Goal: Task Accomplishment & Management: Use online tool/utility

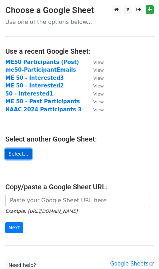
click at [15, 155] on link "Select..." at bounding box center [18, 153] width 26 height 11
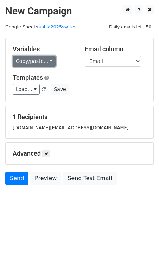
click at [38, 61] on link "Copy/paste..." at bounding box center [34, 61] width 43 height 11
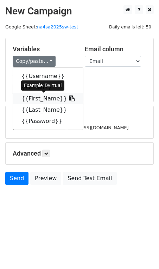
click at [51, 99] on link "{{First_Name}}" at bounding box center [48, 98] width 70 height 11
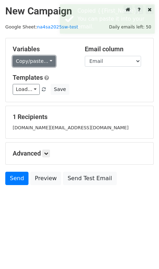
click at [33, 61] on link "Copy/paste..." at bounding box center [34, 61] width 43 height 11
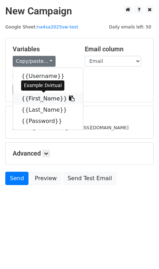
click at [69, 99] on icon at bounding box center [72, 98] width 6 height 6
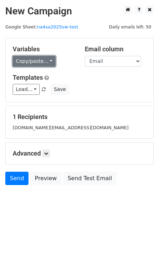
click at [36, 58] on link "Copy/paste..." at bounding box center [34, 61] width 43 height 11
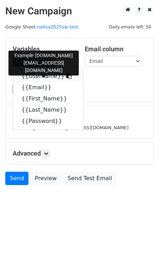
click at [36, 77] on link "{{Username}}" at bounding box center [48, 75] width 70 height 11
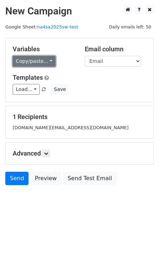
click at [35, 62] on link "Copy/paste..." at bounding box center [34, 61] width 43 height 11
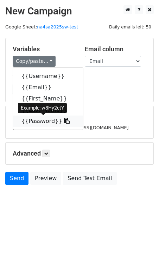
click at [36, 120] on link "{{Password}}" at bounding box center [48, 120] width 70 height 11
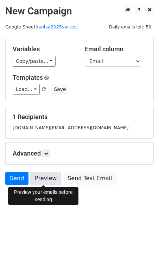
click at [38, 177] on link "Preview" at bounding box center [45, 178] width 31 height 13
click at [46, 156] on link at bounding box center [46, 153] width 8 height 8
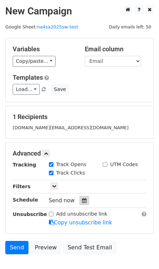
click at [82, 201] on icon at bounding box center [84, 200] width 5 height 5
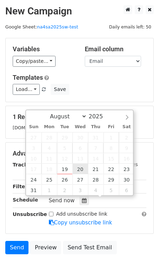
type input "2025-08-20 12:00"
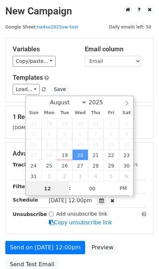
scroll to position [0, 0]
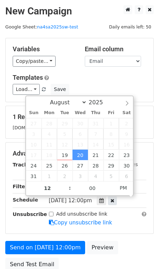
click at [114, 200] on icon at bounding box center [112, 200] width 4 height 5
type input "09"
type input "42"
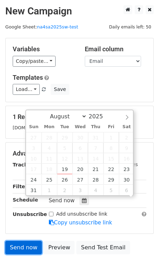
click at [23, 244] on link "Send now" at bounding box center [23, 247] width 36 height 13
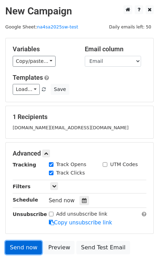
click at [23, 244] on link "Send now" at bounding box center [23, 247] width 36 height 13
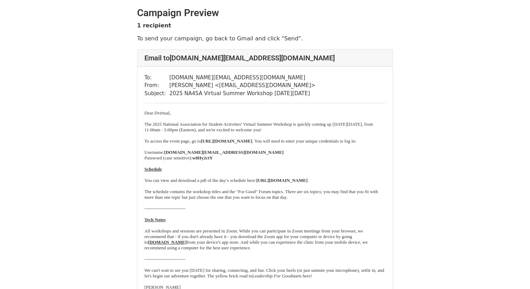
drag, startPoint x: 318, startPoint y: 185, endPoint x: 270, endPoint y: 183, distance: 47.4
click at [270, 183] on p "You can view and download a pdf of the day’s schedule here: https://bit.ly/3UFd…" at bounding box center [265, 180] width 241 height 6
copy b "https://bit.ly/3UFdUJI"
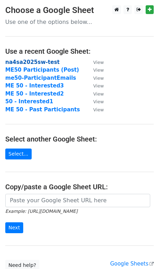
click at [37, 62] on strong "na4sa2025sw-test" at bounding box center [32, 62] width 54 height 6
click at [44, 61] on strong "na4sa2025sw-test" at bounding box center [32, 62] width 54 height 6
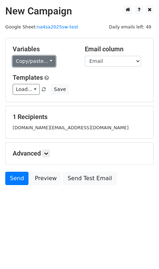
click at [39, 61] on link "Copy/paste..." at bounding box center [34, 61] width 43 height 11
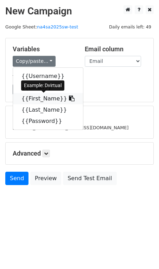
click at [32, 98] on link "{{First_Name}}" at bounding box center [48, 98] width 70 height 11
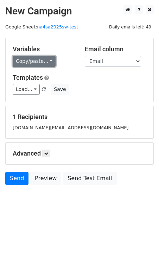
click at [35, 64] on link "Copy/paste..." at bounding box center [34, 61] width 43 height 11
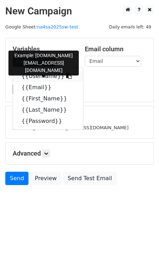
click at [31, 78] on link "{{Username}}" at bounding box center [48, 75] width 70 height 11
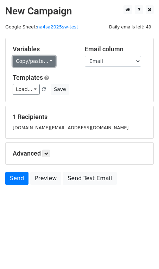
click at [36, 60] on link "Copy/paste..." at bounding box center [34, 61] width 43 height 11
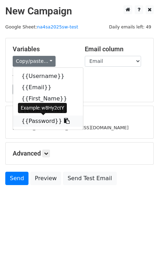
click at [33, 122] on link "{{Password}}" at bounding box center [48, 120] width 70 height 11
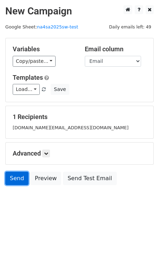
click at [22, 178] on link "Send" at bounding box center [16, 178] width 23 height 13
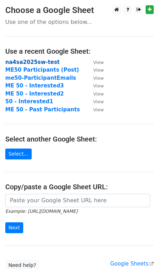
click at [33, 62] on strong "na4sa2025sw-test" at bounding box center [32, 62] width 54 height 6
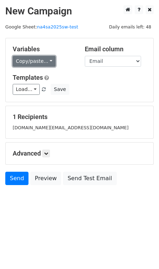
click at [42, 59] on link "Copy/paste..." at bounding box center [34, 61] width 43 height 11
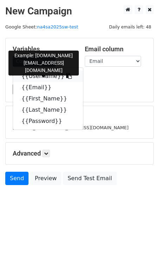
click at [38, 74] on link "{{Username}}" at bounding box center [48, 75] width 70 height 11
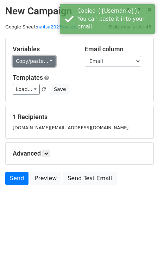
click at [44, 62] on link "Copy/paste..." at bounding box center [34, 61] width 43 height 11
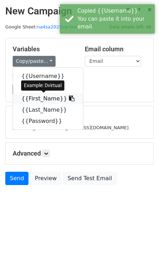
click at [35, 98] on link "{{First_Name}}" at bounding box center [48, 98] width 70 height 11
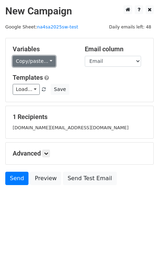
click at [34, 62] on link "Copy/paste..." at bounding box center [34, 61] width 43 height 11
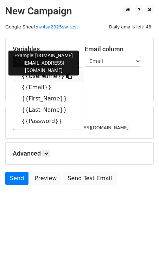
click at [33, 79] on link "{{Username}}" at bounding box center [48, 75] width 70 height 11
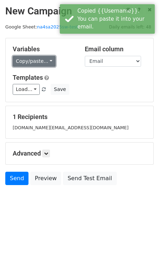
click at [31, 63] on link "Copy/paste..." at bounding box center [34, 61] width 43 height 11
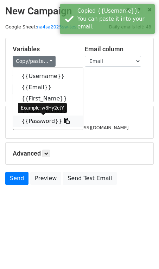
click at [27, 122] on link "{{Password}}" at bounding box center [48, 120] width 70 height 11
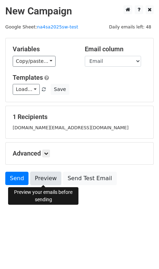
click at [46, 175] on link "Preview" at bounding box center [45, 178] width 31 height 13
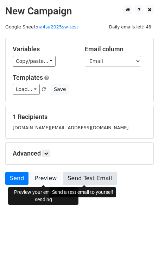
click at [87, 178] on link "Send Test Email" at bounding box center [89, 178] width 53 height 13
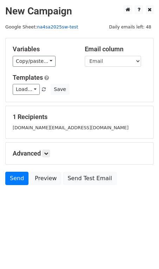
click at [57, 27] on link "na4sa2025sw-test" at bounding box center [57, 26] width 41 height 5
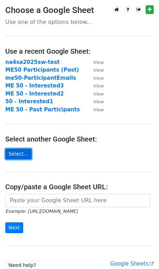
click at [20, 153] on link "Select..." at bounding box center [18, 153] width 26 height 11
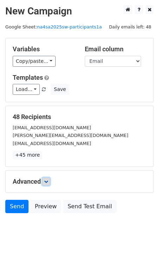
click at [48, 179] on icon at bounding box center [46, 181] width 4 height 4
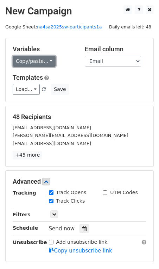
click at [34, 61] on link "Copy/paste..." at bounding box center [34, 61] width 43 height 11
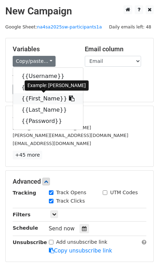
click at [32, 98] on link "{{First_Name}}" at bounding box center [48, 98] width 70 height 11
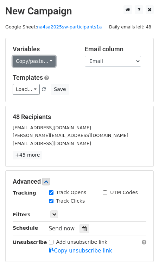
click at [33, 63] on link "Copy/paste..." at bounding box center [34, 61] width 43 height 11
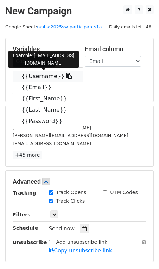
click at [32, 76] on link "{{Username}}" at bounding box center [48, 75] width 70 height 11
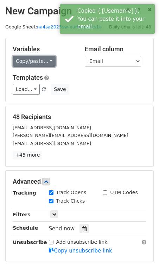
click at [42, 61] on link "Copy/paste..." at bounding box center [34, 61] width 43 height 11
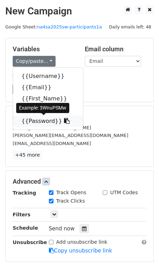
click at [35, 120] on link "{{Password}}" at bounding box center [48, 120] width 70 height 11
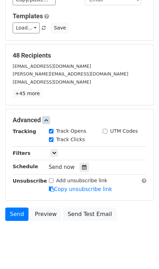
scroll to position [72, 0]
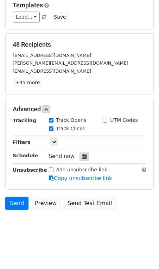
click at [82, 156] on icon at bounding box center [84, 156] width 5 height 5
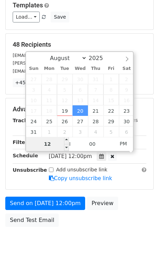
click at [49, 145] on input "12" at bounding box center [47, 144] width 43 height 14
type input "2025-08-20 11:00"
type input "11"
click at [67, 149] on span at bounding box center [66, 147] width 5 height 7
type input "2025-08-20 12:00"
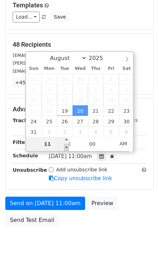
type input "12"
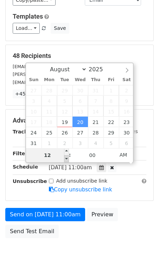
click at [67, 149] on span at bounding box center [66, 151] width 5 height 7
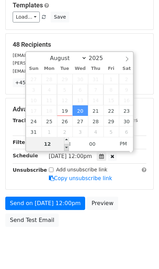
type input "2025-08-20 11:00"
type input "11"
click at [68, 146] on span at bounding box center [66, 147] width 5 height 7
type input "2025-08-20 10:00"
type input "10"
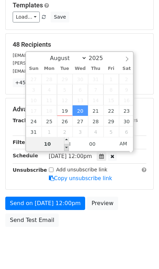
click at [68, 146] on span at bounding box center [66, 147] width 5 height 7
type input "2025-08-20 09:00"
type input "09"
click at [68, 146] on span at bounding box center [66, 147] width 5 height 7
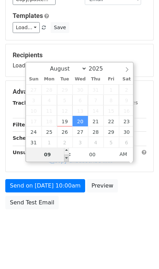
scroll to position [61, 0]
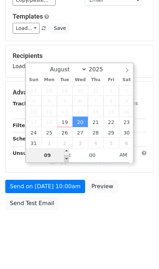
type input "2025-09-02 09:00"
select select "8"
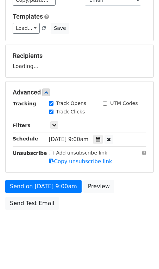
click at [68, 146] on hr at bounding box center [79, 146] width 133 height 0
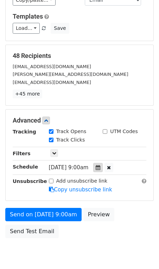
click at [100, 165] on icon at bounding box center [97, 167] width 5 height 5
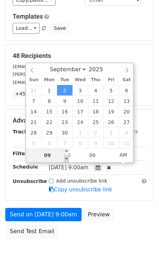
type input "2025-09-02 08:00"
type input "08"
click at [66, 158] on span at bounding box center [66, 158] width 5 height 7
type input "2025-09-02 07:00"
type input "07"
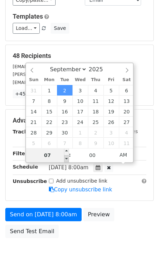
click at [66, 158] on span at bounding box center [66, 158] width 5 height 7
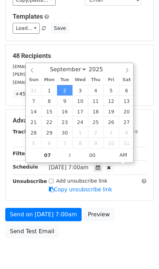
click at [77, 243] on body "New Campaign Daily emails left: 48 Google Sheet: na4sa2025sw-participants1a Var…" at bounding box center [79, 106] width 159 height 325
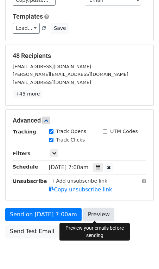
click at [95, 215] on link "Preview" at bounding box center [98, 214] width 31 height 13
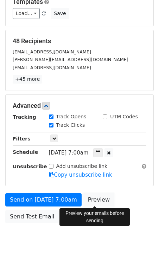
scroll to position [82, 0]
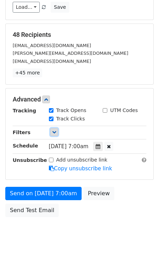
click at [52, 134] on link at bounding box center [54, 132] width 8 height 8
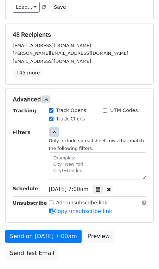
click at [52, 133] on icon at bounding box center [54, 132] width 4 height 4
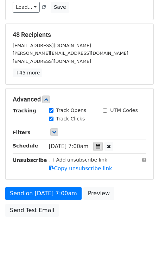
click at [102, 143] on div at bounding box center [97, 146] width 9 height 9
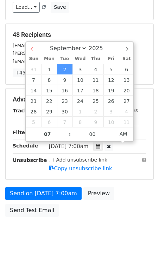
select select "7"
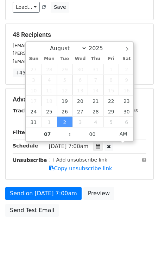
click at [36, 50] on div "August September October November December 2025" at bounding box center [79, 48] width 107 height 12
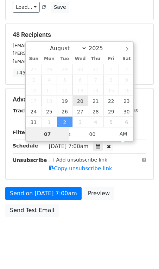
type input "2025-08-20 07:00"
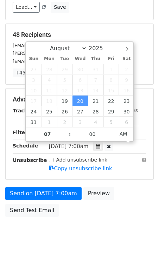
click at [132, 184] on form "Variables Copy/paste... {{Username}} {{Email}} {{First_Name}} {{Last_Name}} {{P…" at bounding box center [79, 88] width 148 height 264
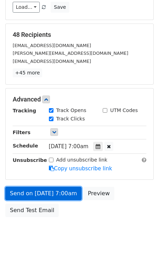
click at [39, 193] on link "Send on Aug 20 at 7:00am" at bounding box center [43, 193] width 76 height 13
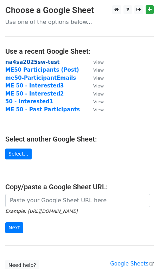
click at [42, 61] on strong "na4sa2025sw-test" at bounding box center [32, 62] width 54 height 6
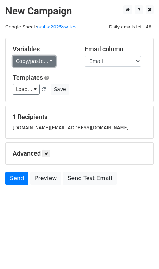
click at [30, 59] on link "Copy/paste..." at bounding box center [34, 61] width 43 height 11
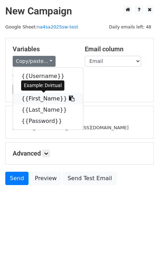
click at [31, 95] on link "{{First_Name}}" at bounding box center [48, 98] width 70 height 11
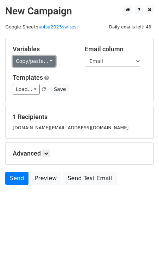
click at [25, 64] on link "Copy/paste..." at bounding box center [34, 61] width 43 height 11
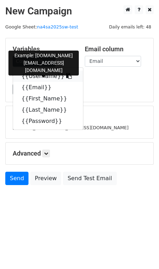
click at [29, 75] on link "{{Username}}" at bounding box center [48, 75] width 70 height 11
